Goal: Task Accomplishment & Management: Manage account settings

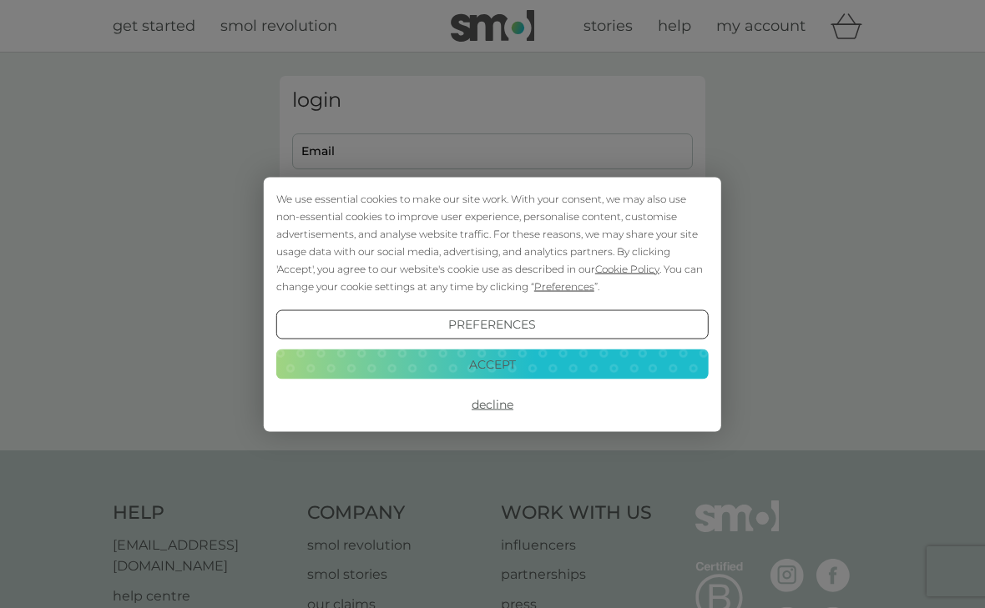
click at [598, 363] on button "Accept" at bounding box center [492, 365] width 432 height 30
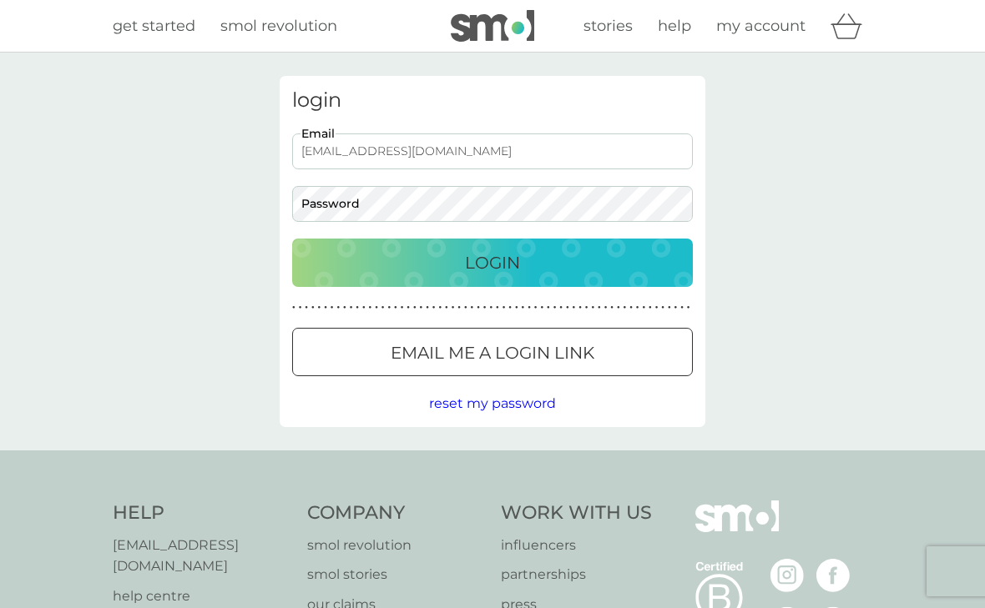
type input "carriewong19992004@gmail.com"
click at [497, 257] on p "Login" at bounding box center [492, 263] width 55 height 27
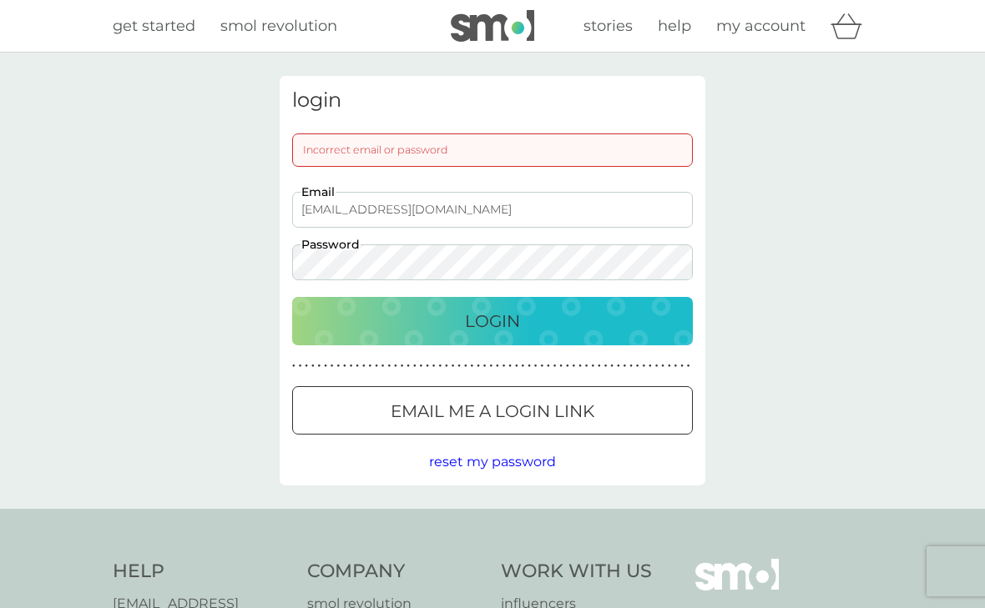
click at [502, 329] on p "Login" at bounding box center [492, 321] width 55 height 27
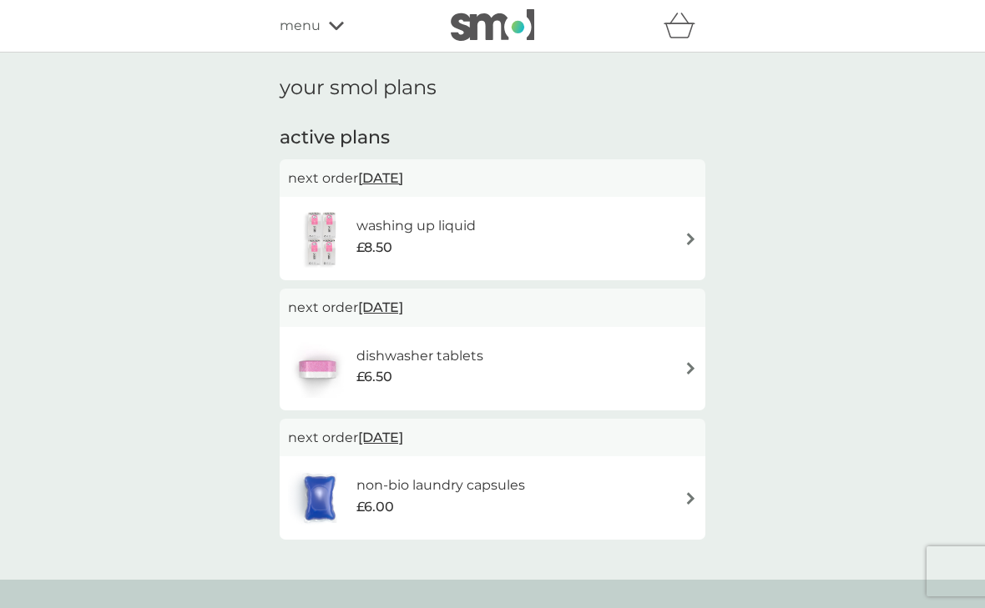
click at [686, 366] on img at bounding box center [690, 368] width 13 height 13
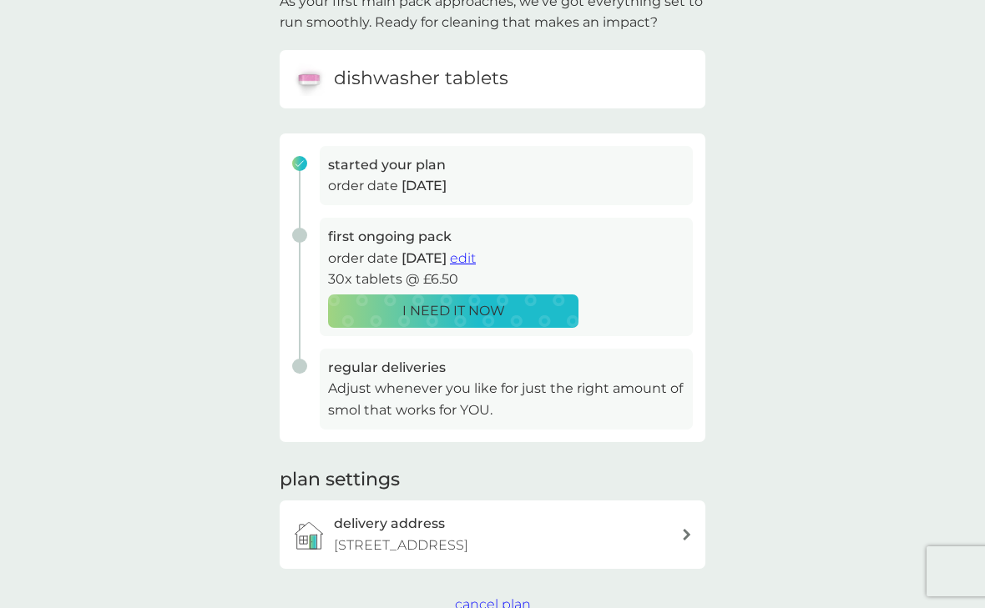
scroll to position [134, 0]
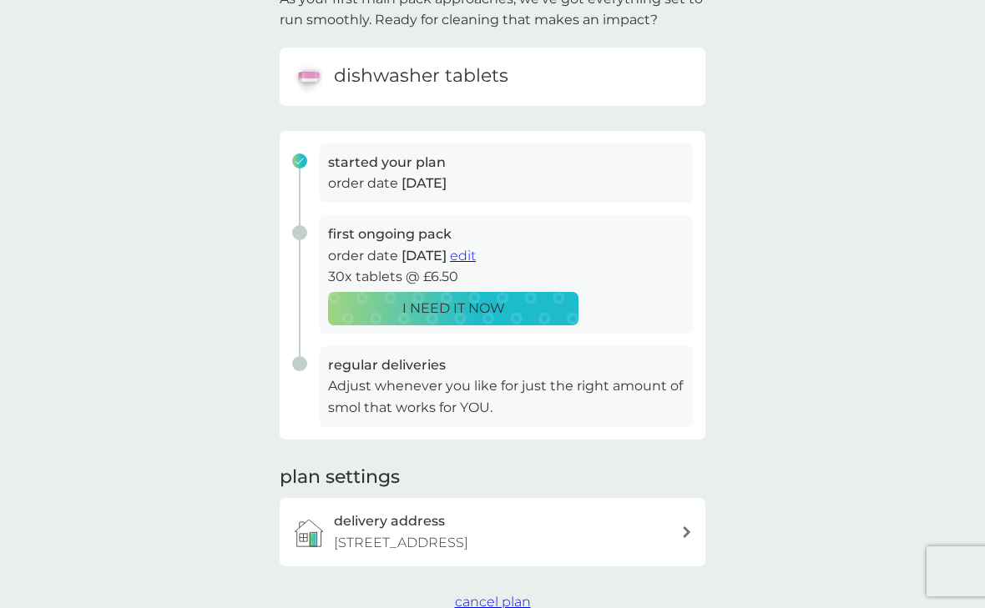
click at [476, 250] on span "edit" at bounding box center [463, 256] width 26 height 16
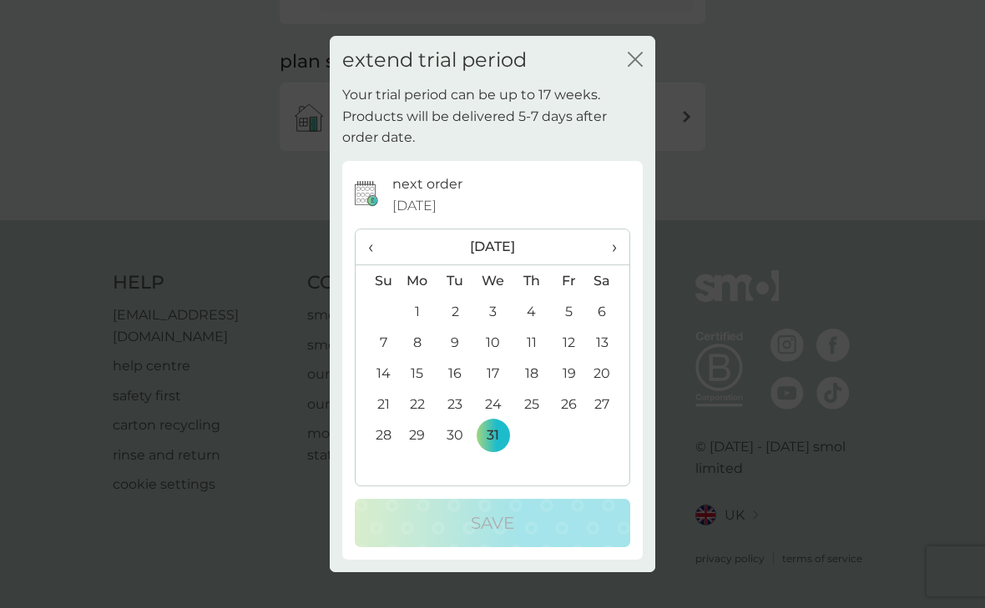
scroll to position [549, 0]
click at [635, 58] on icon "close" at bounding box center [635, 59] width 15 height 15
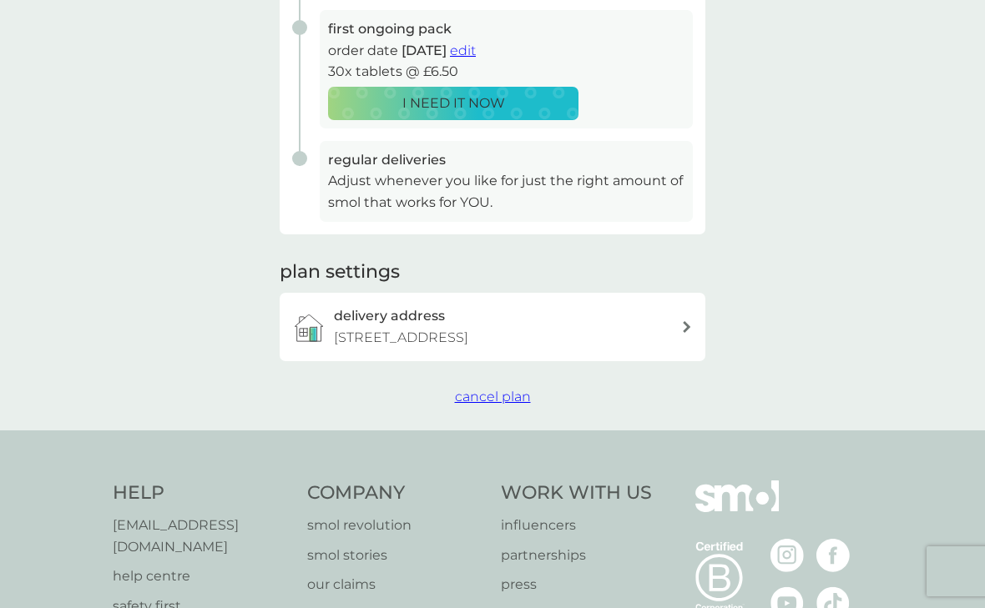
scroll to position [493, 0]
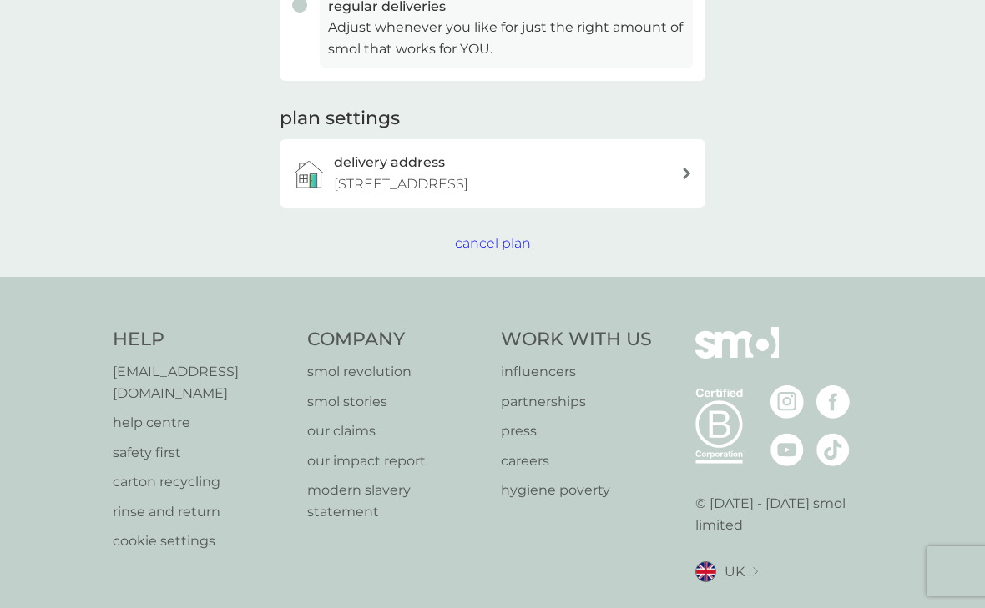
click at [508, 251] on span "cancel plan" at bounding box center [493, 243] width 76 height 16
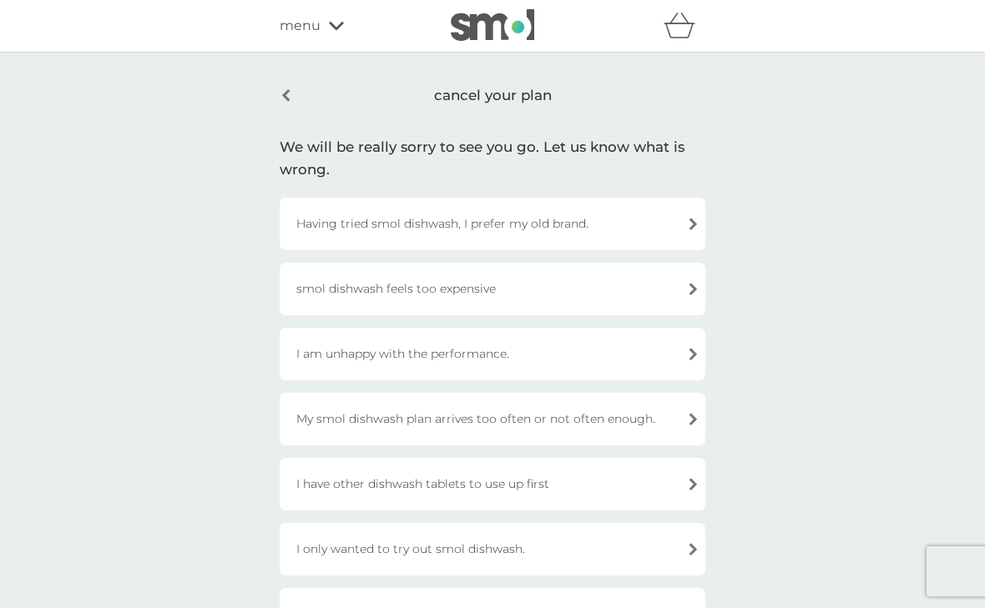
click at [530, 233] on div "Having tried smol dishwash, I prefer my old brand." at bounding box center [493, 224] width 426 height 53
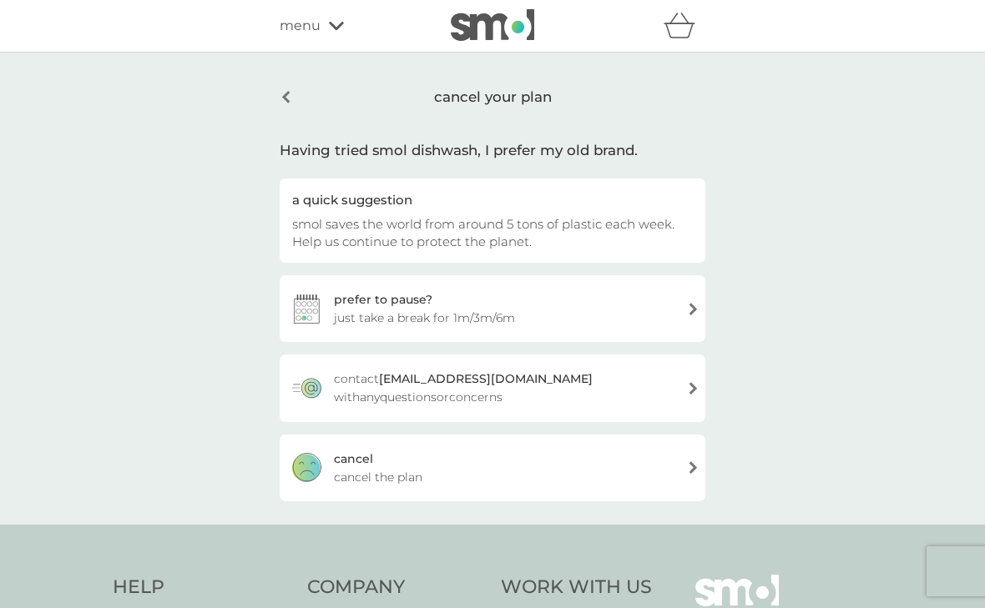
click at [551, 464] on div "[PERSON_NAME] the plan" at bounding box center [493, 468] width 426 height 67
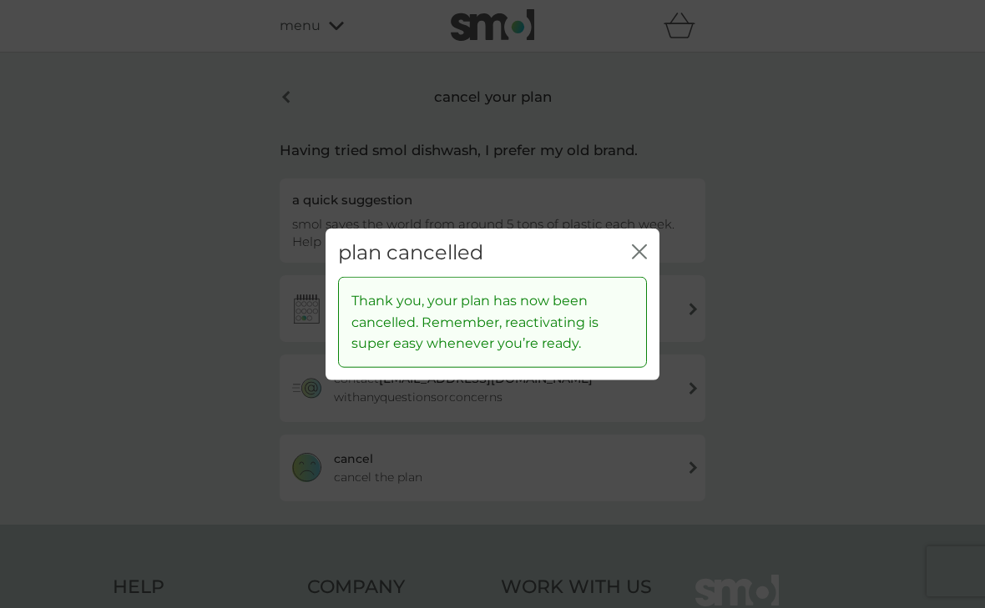
click at [637, 248] on icon "close" at bounding box center [639, 251] width 15 height 15
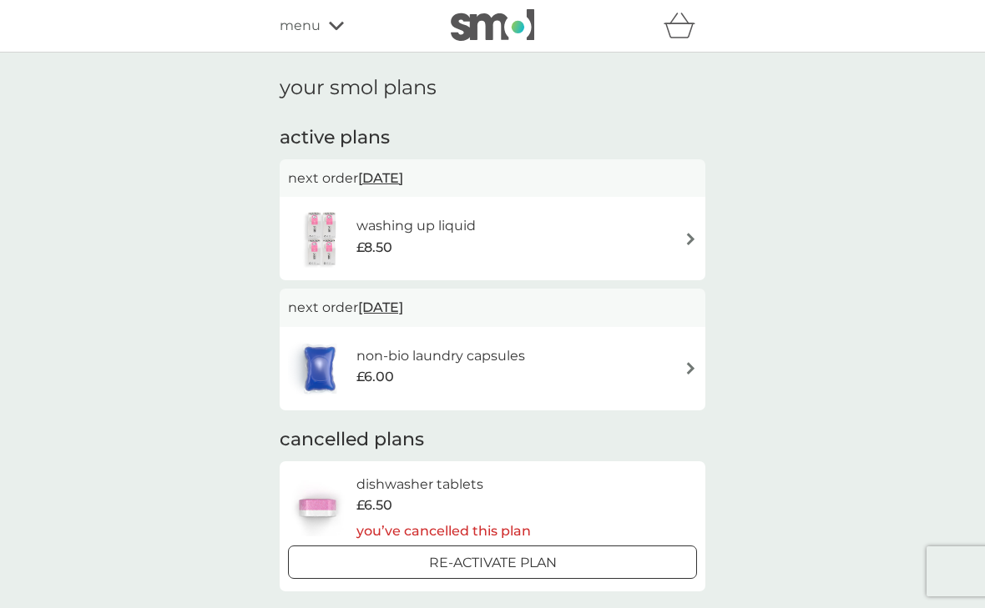
click at [688, 357] on div "non-bio laundry capsules £6.00" at bounding box center [492, 369] width 409 height 58
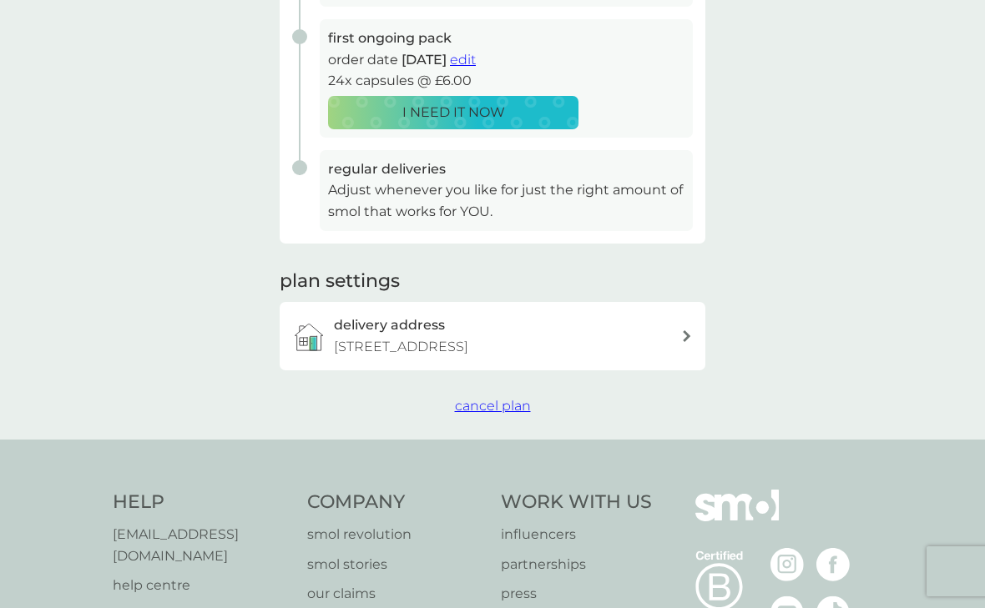
scroll to position [332, 0]
click at [512, 412] on span "cancel plan" at bounding box center [493, 404] width 76 height 16
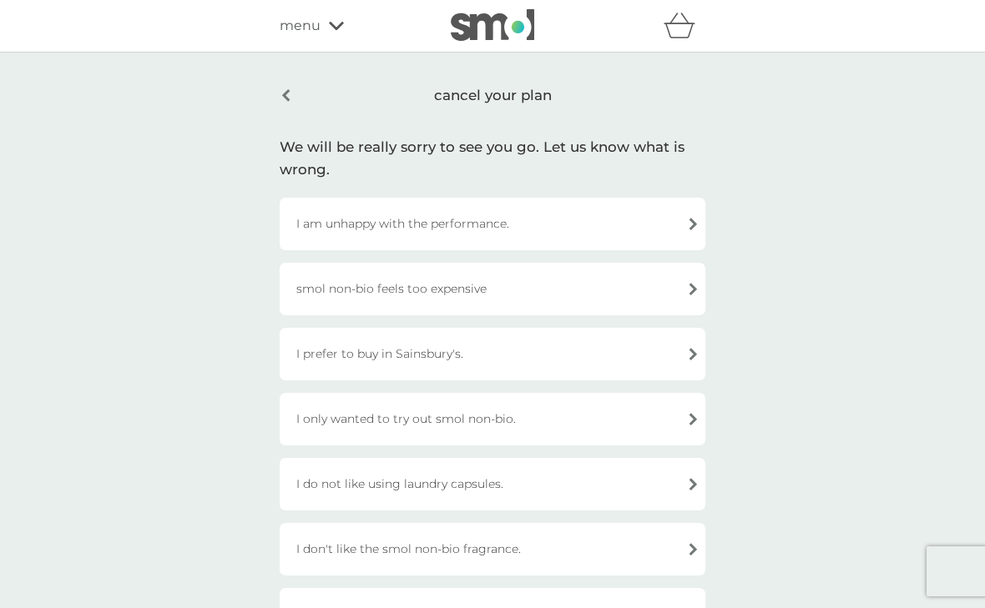
click at [577, 501] on div "I do not like using laundry capsules." at bounding box center [493, 484] width 426 height 53
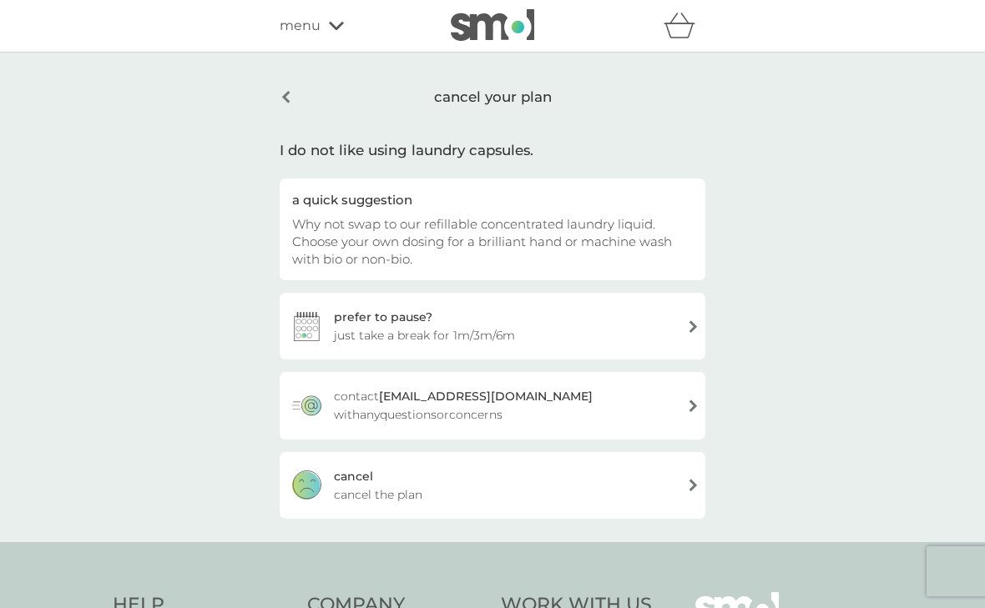
click at [577, 501] on div "[PERSON_NAME] the plan" at bounding box center [493, 485] width 426 height 67
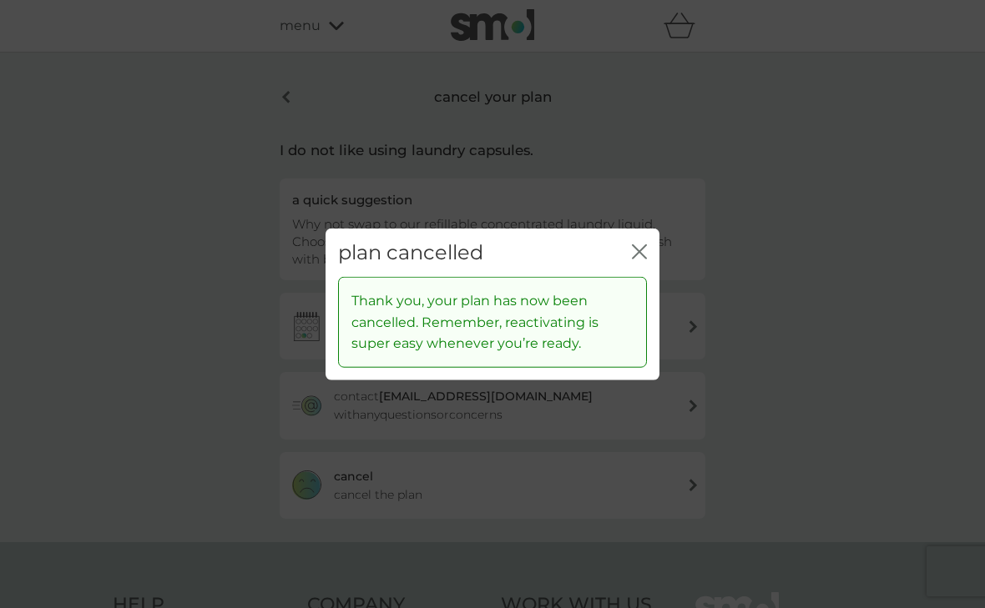
click at [640, 250] on icon "close" at bounding box center [639, 251] width 15 height 15
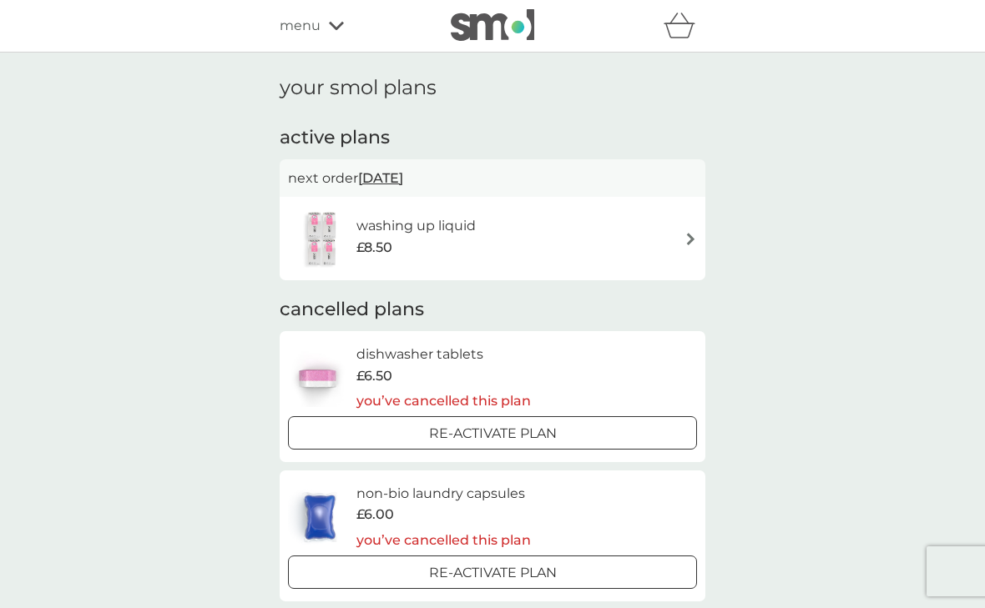
click at [639, 251] on div "washing up liquid £8.50" at bounding box center [492, 238] width 409 height 58
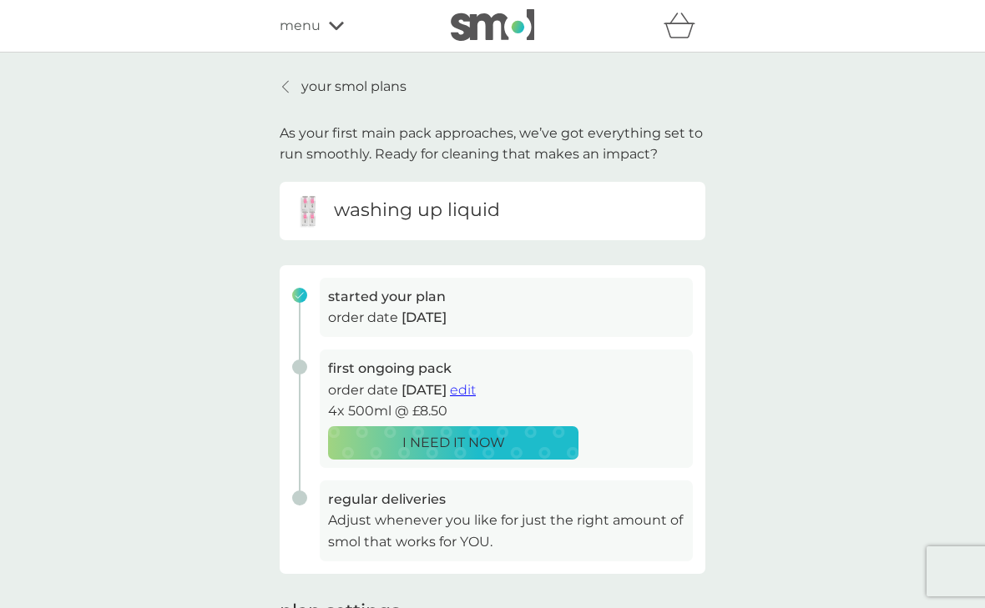
click at [476, 389] on span "edit" at bounding box center [463, 390] width 26 height 16
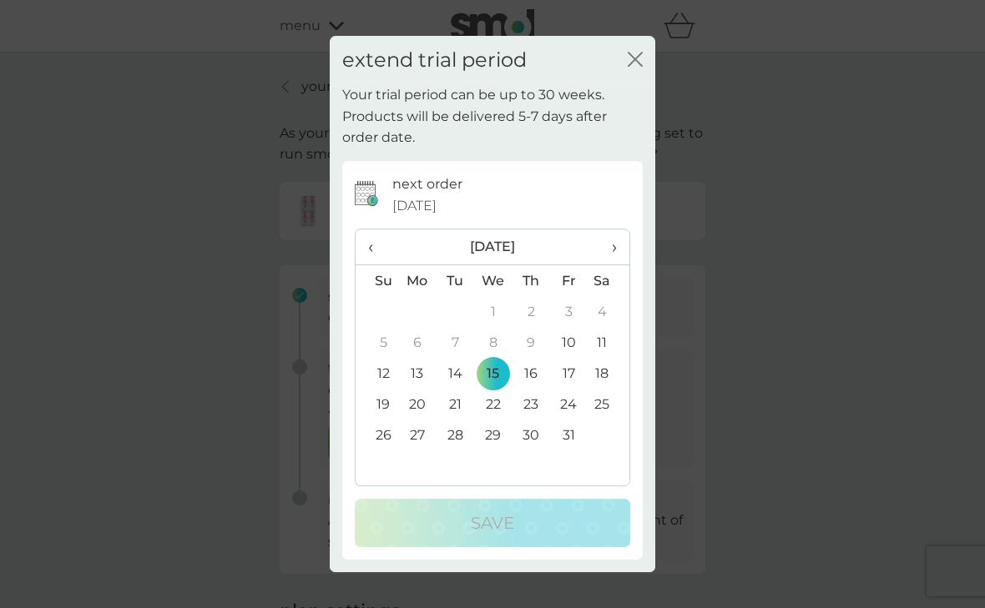
click at [614, 254] on span "›" at bounding box center [608, 246] width 17 height 35
click at [633, 56] on icon "close" at bounding box center [635, 59] width 15 height 15
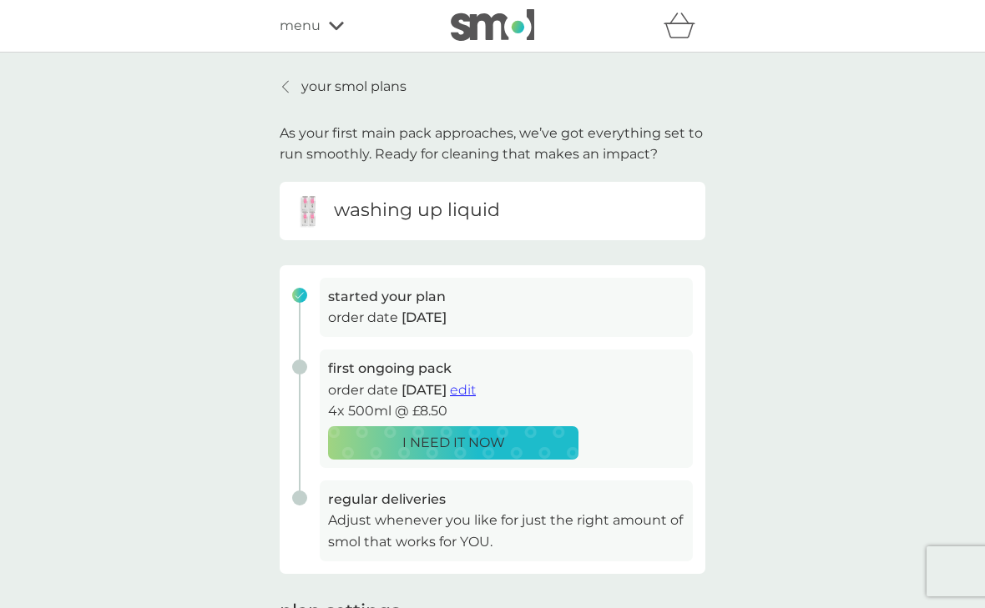
click at [316, 205] on img at bounding box center [308, 210] width 33 height 33
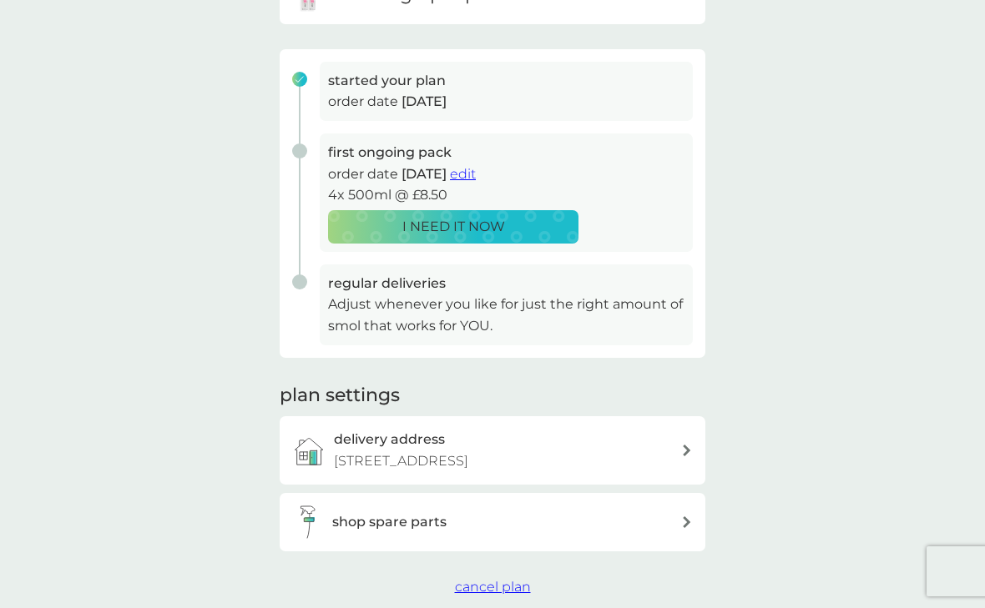
scroll to position [106, 0]
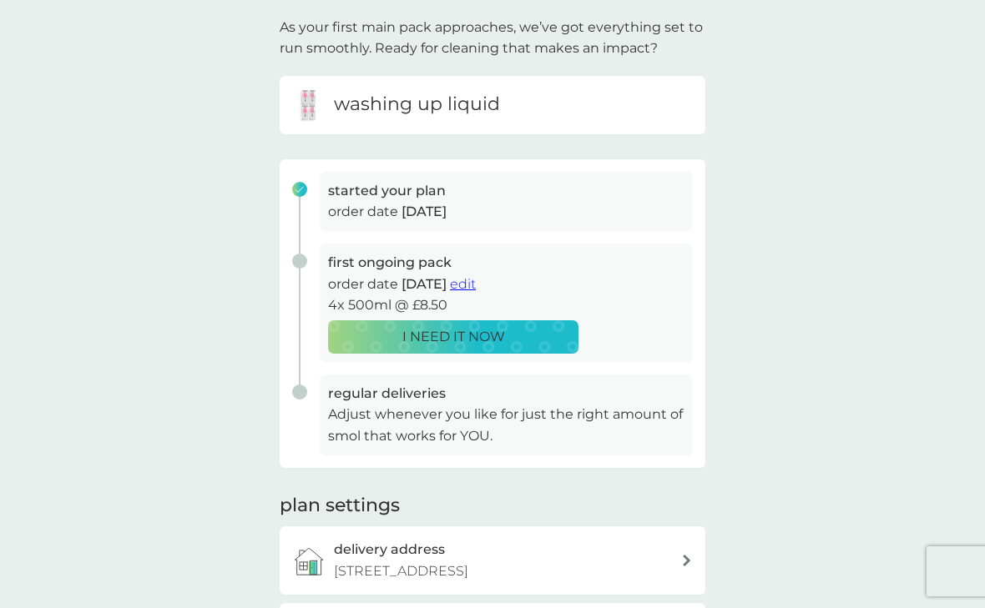
click at [476, 280] on span "edit" at bounding box center [463, 284] width 26 height 16
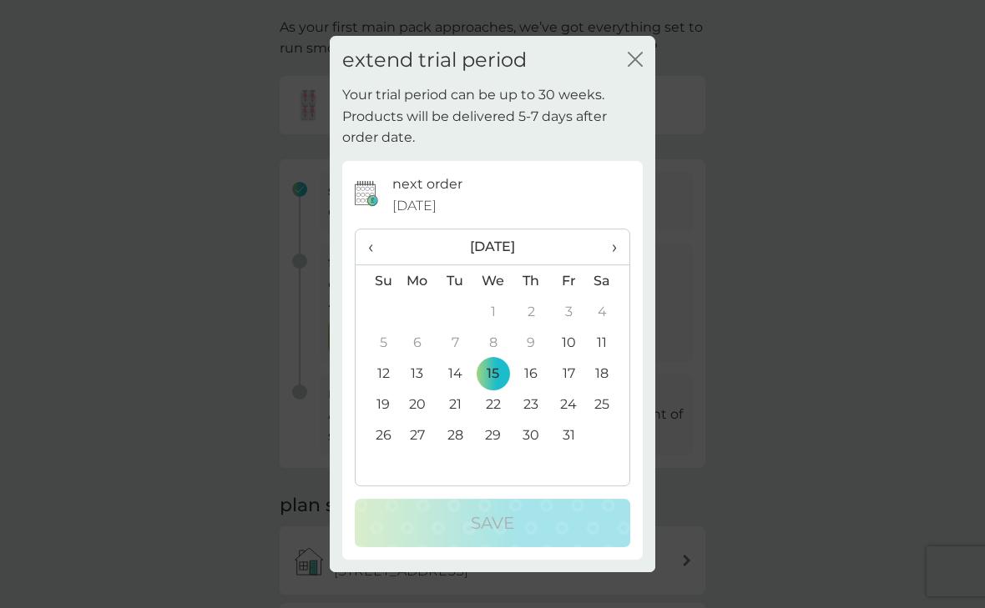
click at [612, 244] on span "›" at bounding box center [608, 246] width 17 height 35
click at [385, 465] on td "30" at bounding box center [376, 466] width 43 height 31
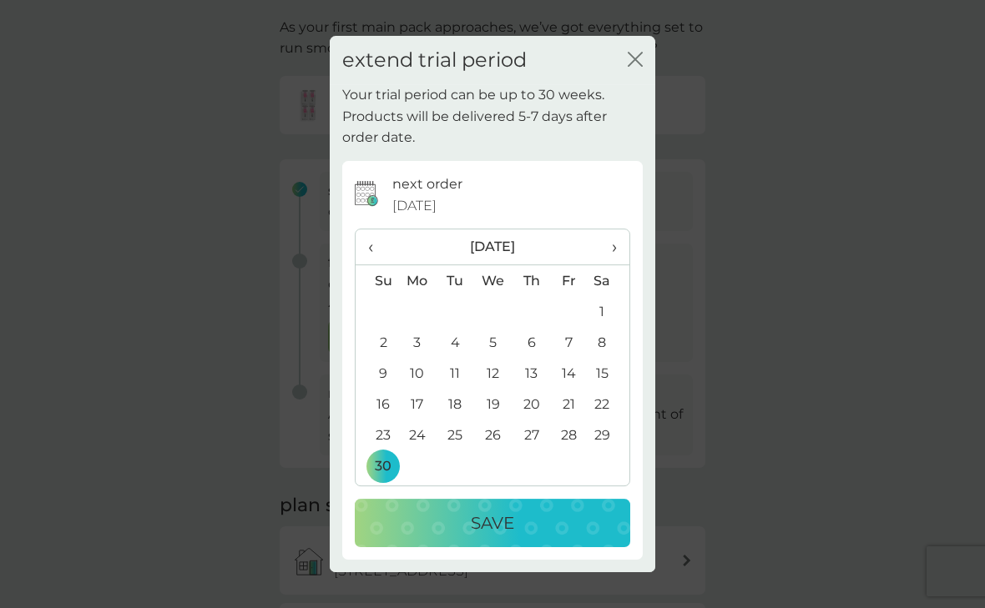
click at [507, 529] on p "Save" at bounding box center [492, 523] width 43 height 27
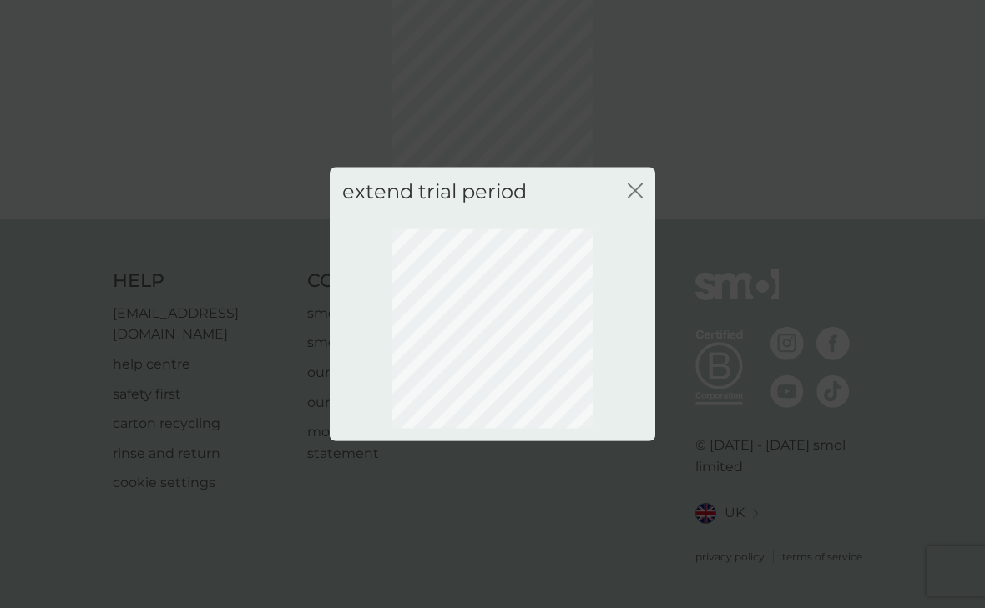
scroll to position [90, 0]
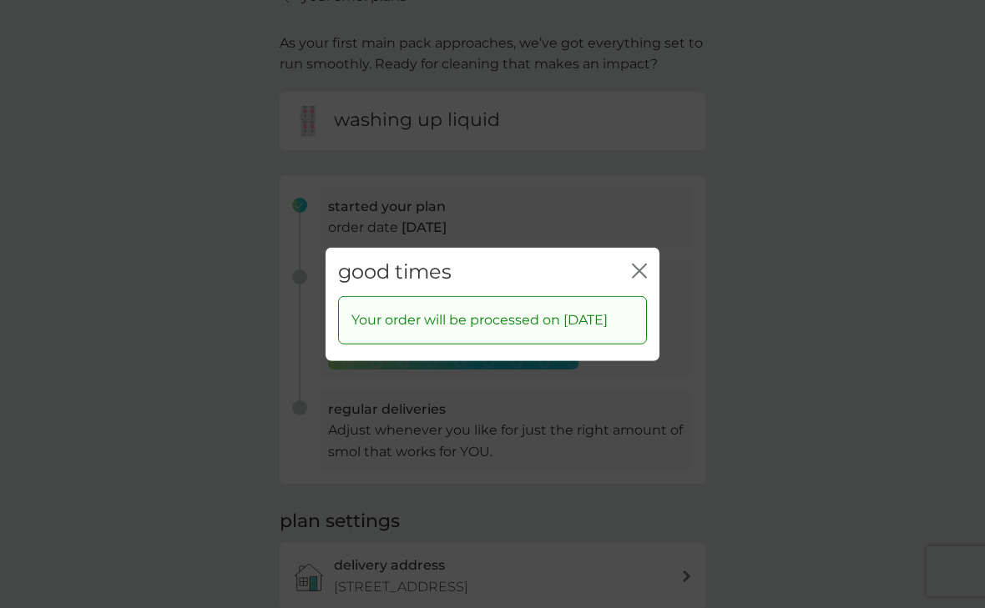
click at [635, 264] on icon "close" at bounding box center [639, 270] width 15 height 15
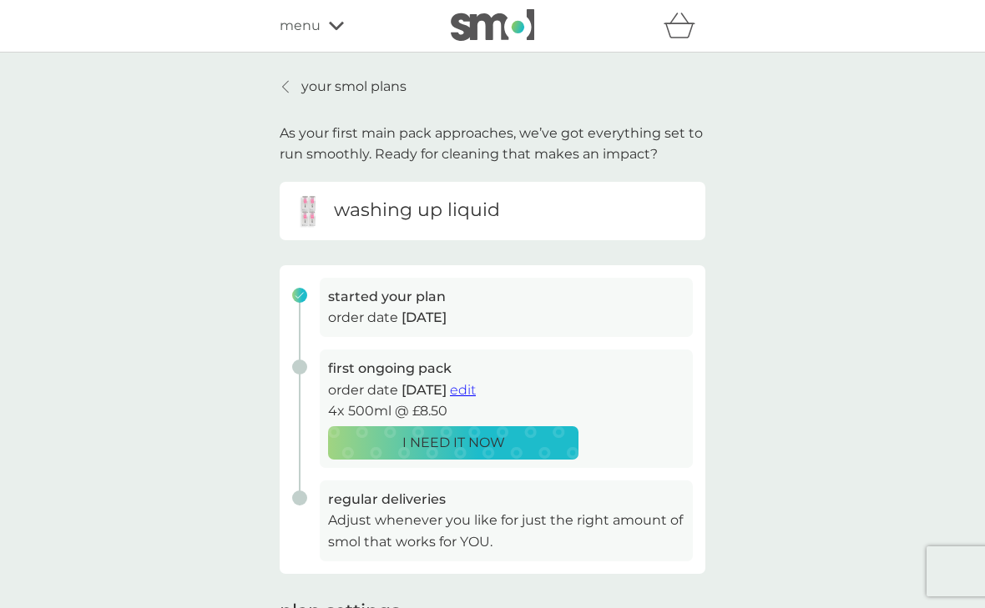
scroll to position [0, 0]
click at [502, 24] on img at bounding box center [492, 25] width 83 height 32
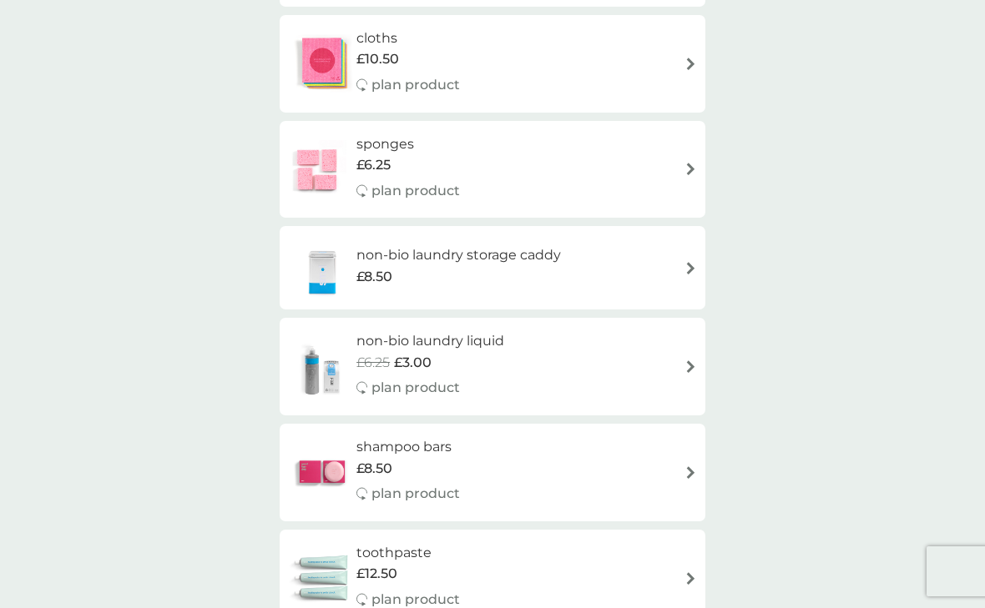
scroll to position [2705, 0]
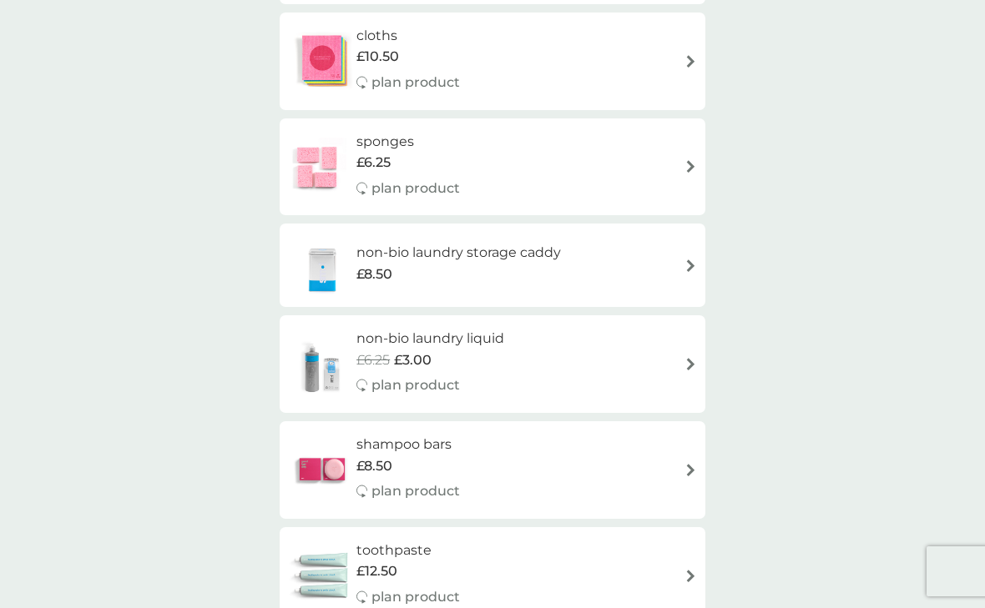
click at [333, 446] on img at bounding box center [322, 470] width 68 height 58
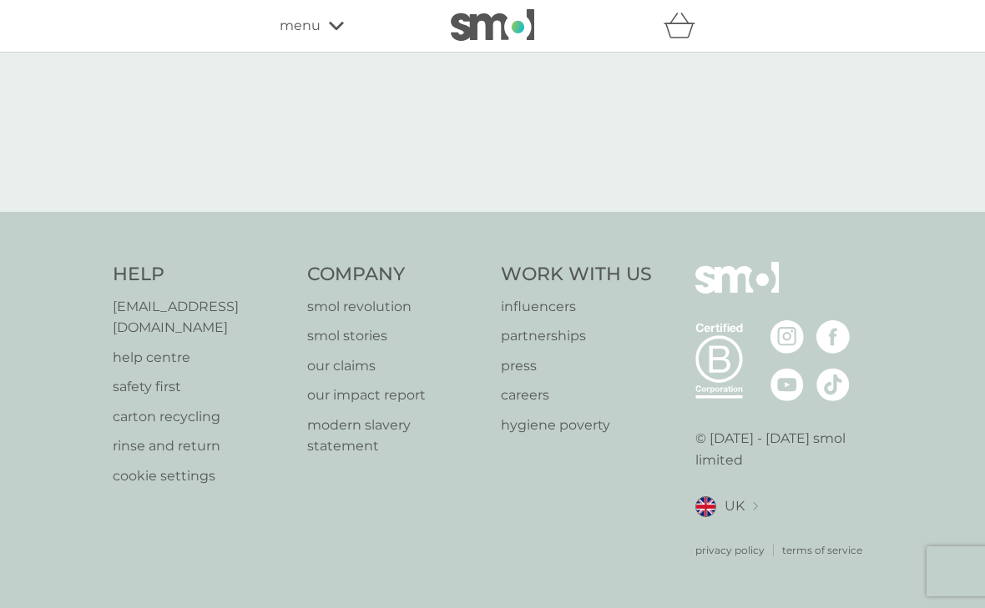
select select "63"
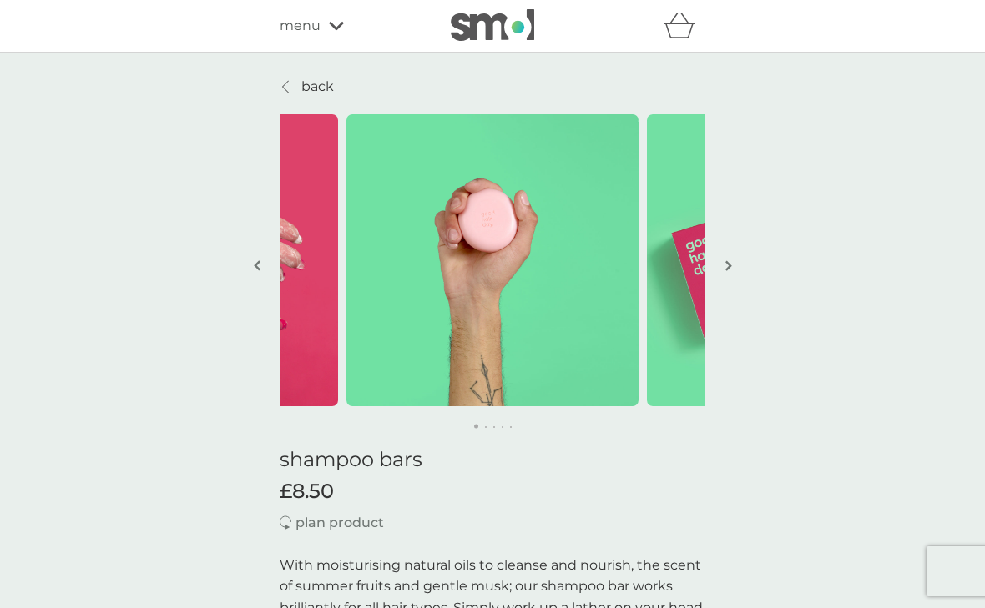
click at [726, 265] on img "button" at bounding box center [728, 266] width 7 height 13
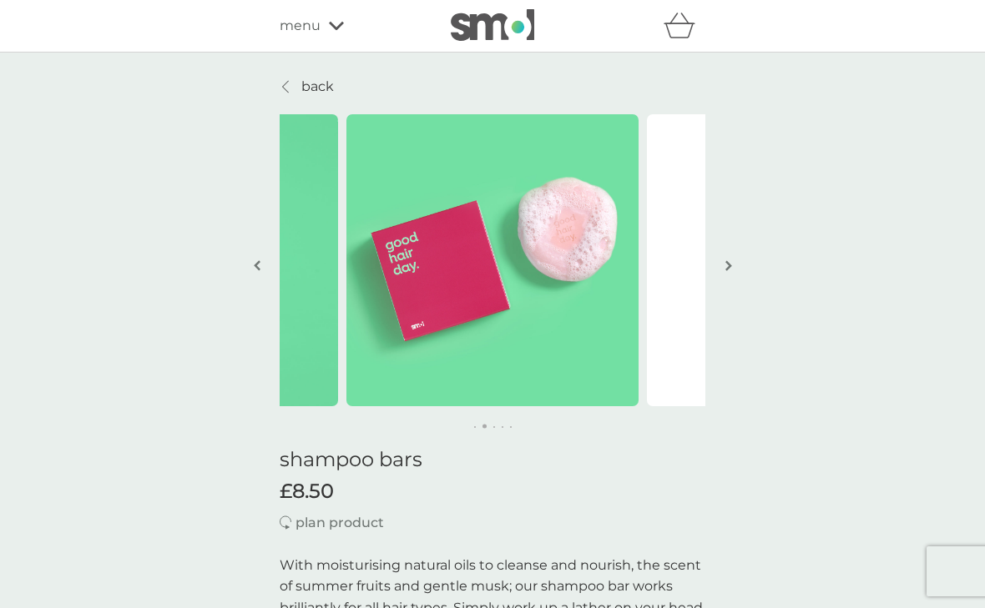
click at [726, 265] on img "button" at bounding box center [728, 266] width 7 height 13
